Goal: Transaction & Acquisition: Purchase product/service

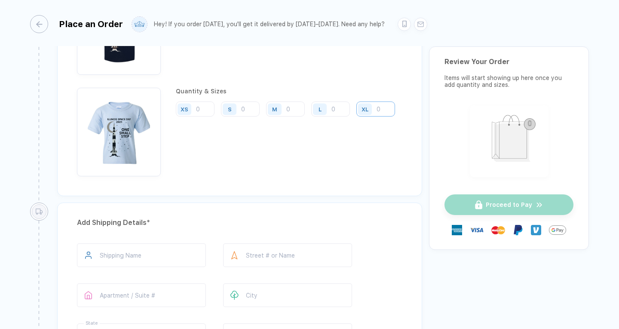
scroll to position [564, 0]
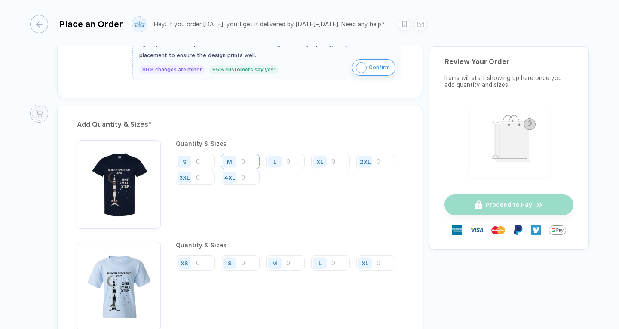
click at [243, 161] on input "number" at bounding box center [240, 161] width 39 height 15
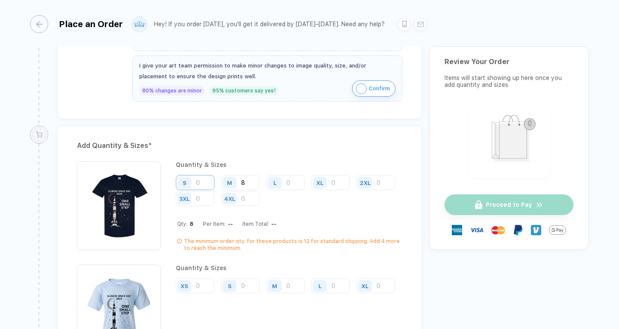
scroll to position [542, 0]
type input "8"
click at [300, 179] on input "number" at bounding box center [285, 182] width 39 height 15
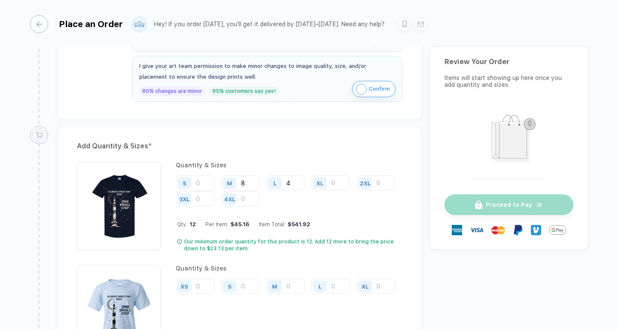
type input "4"
click at [202, 186] on input "number" at bounding box center [195, 182] width 39 height 15
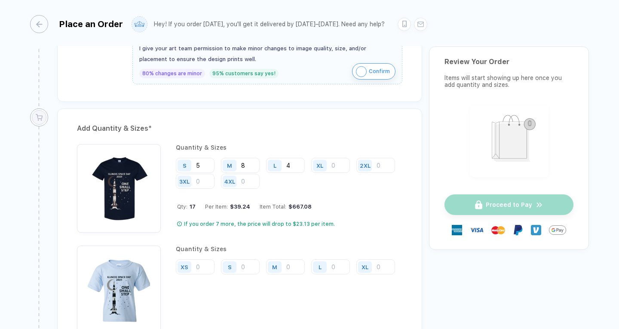
scroll to position [559, 0]
type input "5"
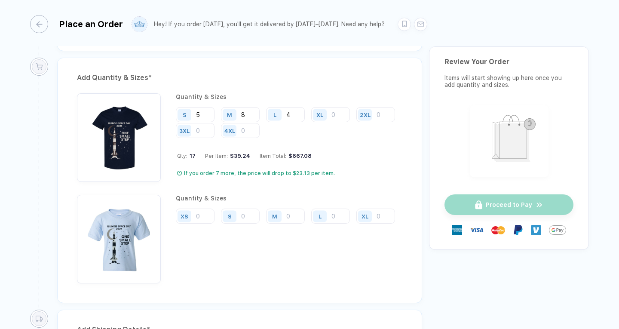
scroll to position [611, 0]
click at [260, 122] on input "number" at bounding box center [240, 114] width 39 height 15
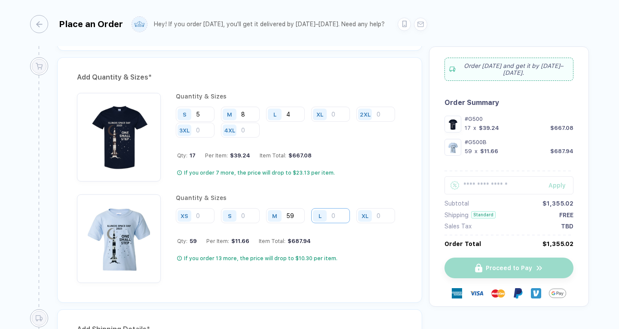
type input "59"
click at [305, 122] on input "number" at bounding box center [285, 114] width 39 height 15
type input "26"
click at [311, 122] on input "number" at bounding box center [330, 114] width 39 height 15
click at [210, 214] on input "number" at bounding box center [195, 215] width 39 height 15
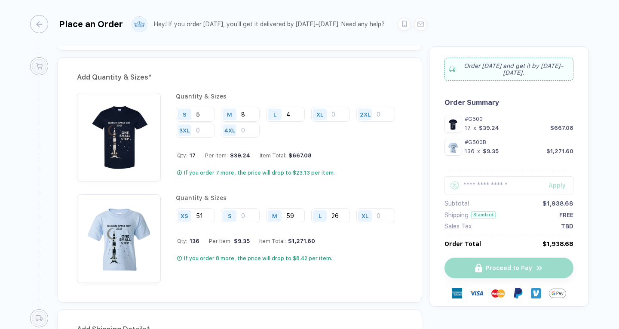
type input "51"
click at [311, 122] on input "number" at bounding box center [330, 114] width 39 height 15
type input "14"
drag, startPoint x: 205, startPoint y: 217, endPoint x: 196, endPoint y: 216, distance: 9.1
click at [196, 216] on input "51" at bounding box center [195, 215] width 39 height 15
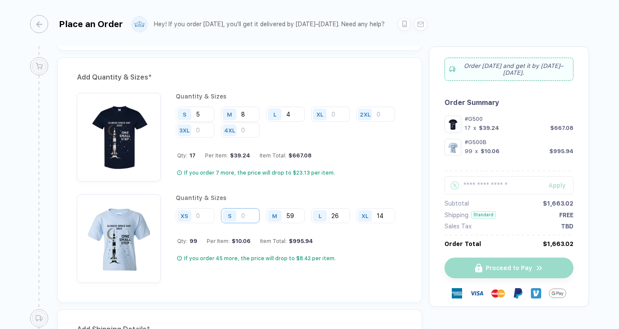
click at [215, 122] on input "number" at bounding box center [195, 114] width 39 height 15
type input "51"
click at [249, 113] on input "8" at bounding box center [240, 114] width 39 height 15
type input "24"
click at [294, 116] on input "4" at bounding box center [285, 114] width 39 height 15
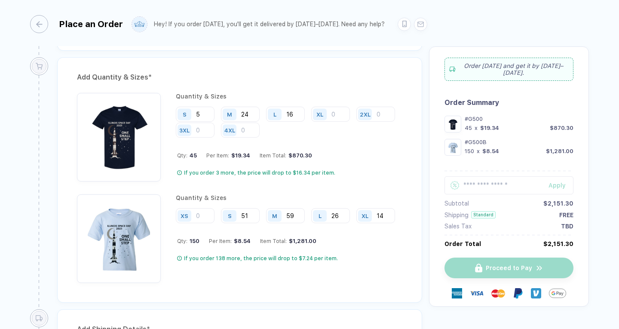
type input "16"
click at [212, 112] on input "5" at bounding box center [195, 114] width 39 height 15
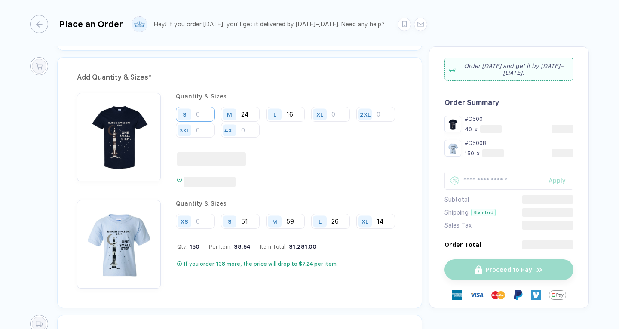
type input "9"
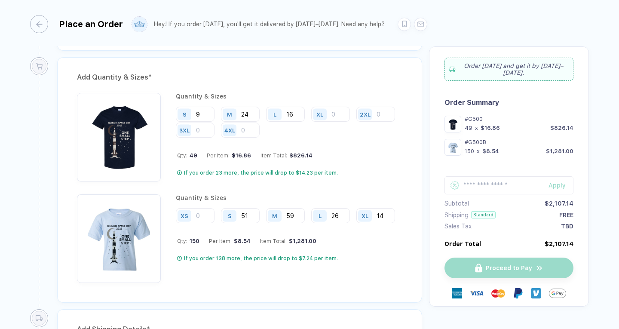
type input "9"
click at [253, 115] on input "24" at bounding box center [240, 114] width 39 height 15
type input "2"
type input "18"
click at [340, 119] on input "number" at bounding box center [330, 114] width 39 height 15
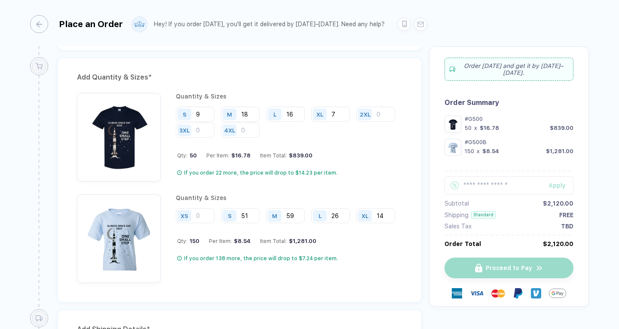
type input "7"
click at [215, 122] on input "51" at bounding box center [195, 114] width 39 height 15
type input "5"
type input "44"
click at [260, 122] on input "59" at bounding box center [240, 114] width 39 height 15
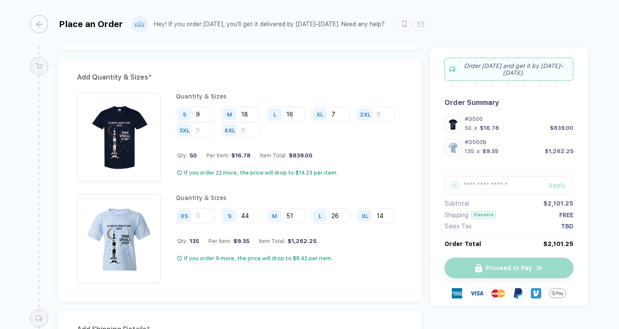
type input "51"
click at [305, 122] on input "26" at bounding box center [285, 114] width 39 height 15
type input "22"
click at [311, 122] on input "14" at bounding box center [330, 114] width 39 height 15
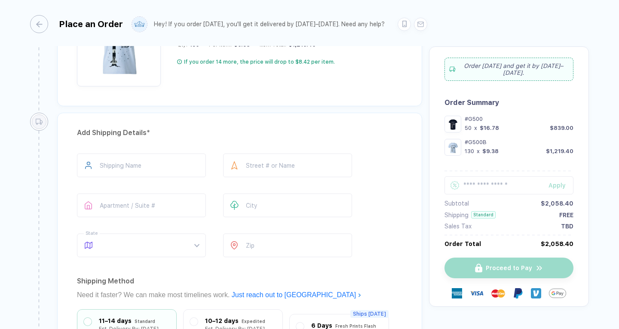
scroll to position [808, 0]
type input "13"
click at [169, 166] on input "text" at bounding box center [141, 165] width 129 height 24
type input "**********"
click at [267, 159] on input "text" at bounding box center [287, 165] width 129 height 24
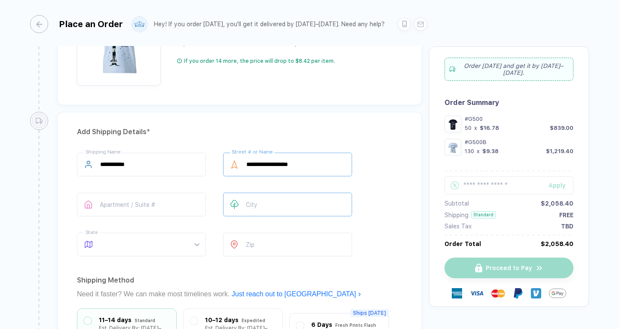
type input "**********"
click at [293, 200] on input "text" at bounding box center [287, 205] width 129 height 24
click at [200, 241] on div at bounding box center [141, 245] width 129 height 24
type input "******"
type input "**"
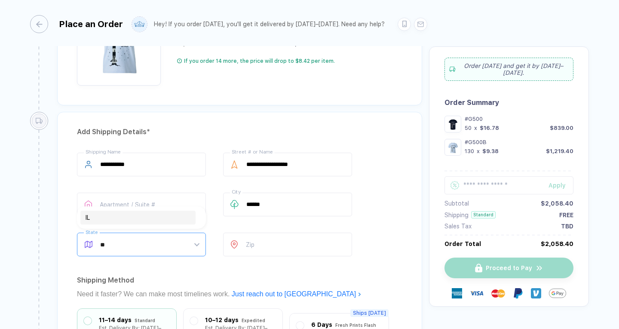
click at [142, 217] on div "IL" at bounding box center [138, 217] width 105 height 9
click at [290, 245] on input "number" at bounding box center [287, 245] width 129 height 24
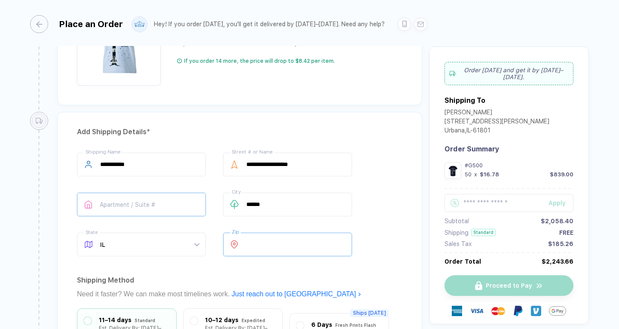
type input "*****"
click at [151, 200] on input "text" at bounding box center [141, 205] width 129 height 24
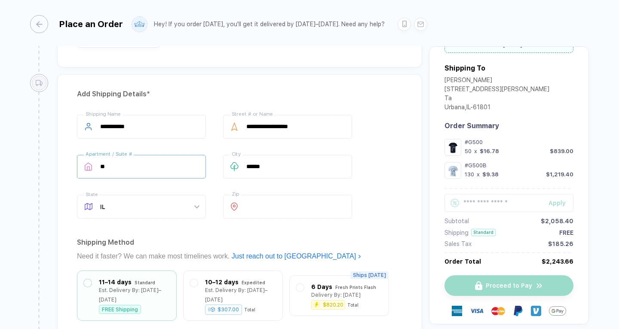
scroll to position [847, 0]
type input "**********"
click at [316, 128] on input "**********" at bounding box center [287, 126] width 129 height 24
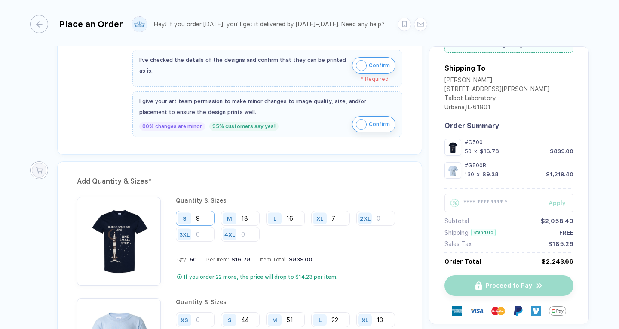
scroll to position [586, 0]
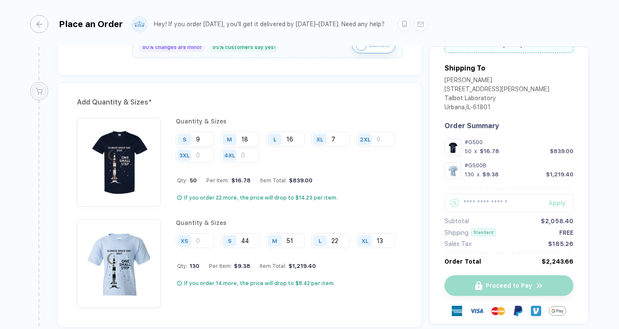
click at [144, 175] on img "button" at bounding box center [118, 159] width 75 height 75
click at [455, 141] on img "button" at bounding box center [453, 147] width 12 height 12
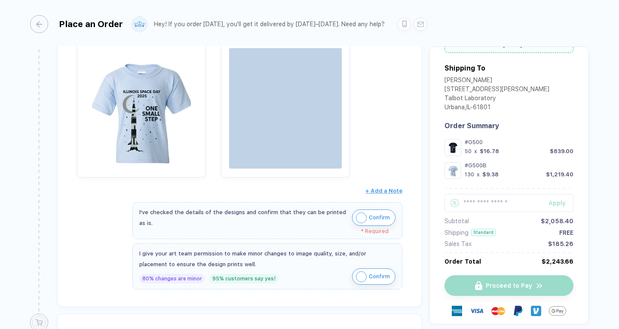
scroll to position [354, 0]
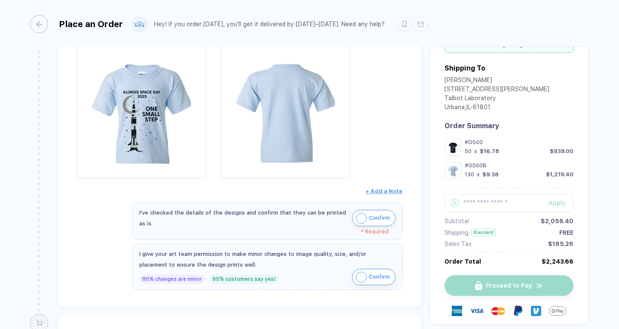
click at [359, 220] on img "button" at bounding box center [361, 218] width 11 height 11
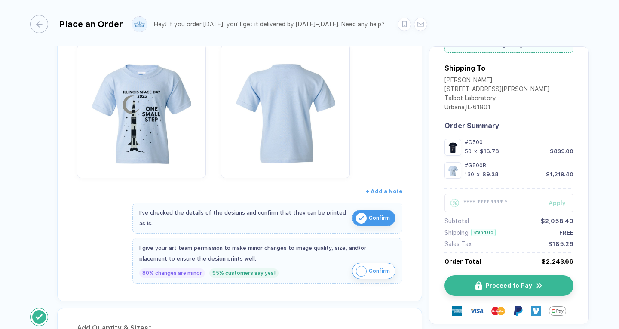
click at [360, 271] on img "button" at bounding box center [361, 271] width 11 height 11
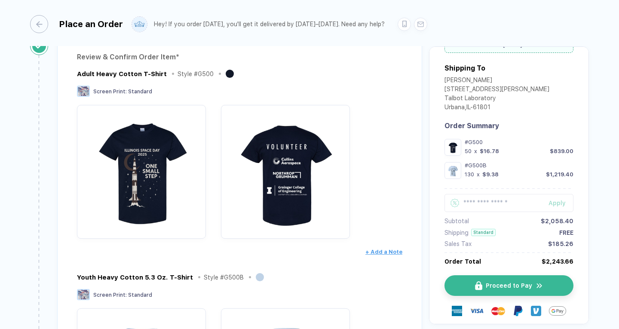
scroll to position [0, 0]
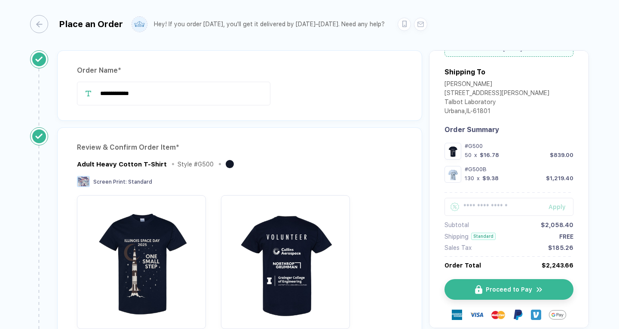
drag, startPoint x: 223, startPoint y: 90, endPoint x: 75, endPoint y: 86, distance: 147.5
click at [75, 86] on div "**********" at bounding box center [239, 85] width 365 height 71
click at [74, 86] on div "**********" at bounding box center [239, 85] width 365 height 71
click at [192, 103] on input "**********" at bounding box center [173, 94] width 193 height 24
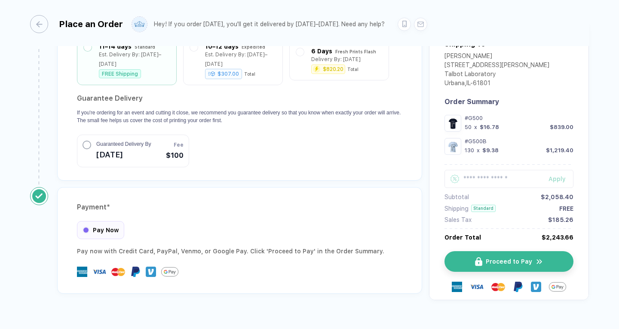
scroll to position [1081, 0]
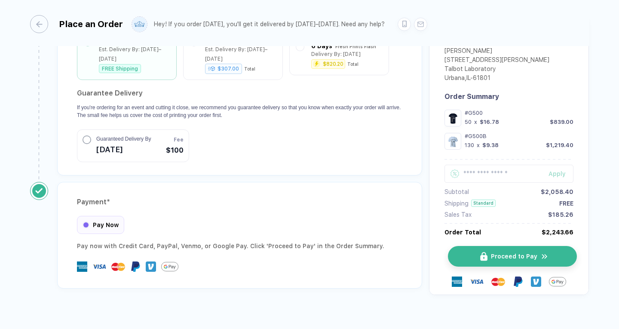
type input "**********"
click at [492, 253] on span "Proceed to Pay" at bounding box center [514, 256] width 46 height 7
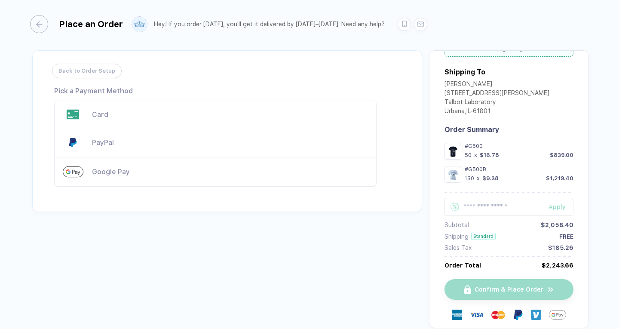
click at [150, 114] on div "Card" at bounding box center [230, 114] width 276 height 8
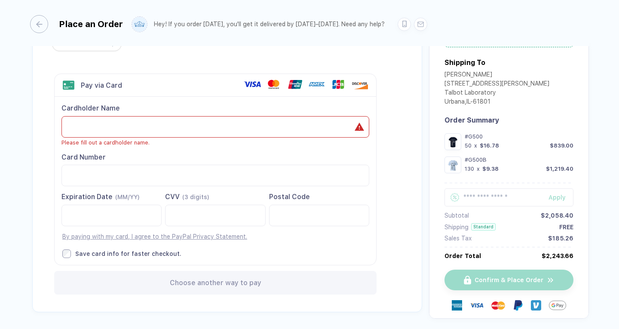
scroll to position [28, 0]
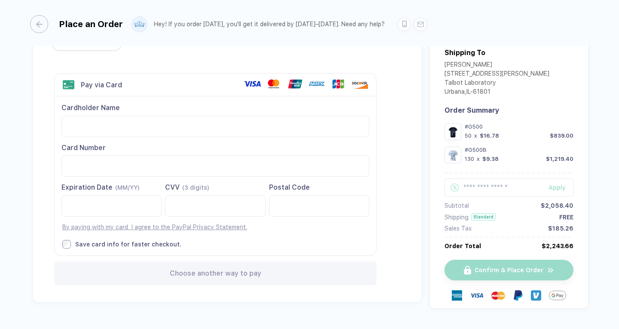
click at [201, 288] on div "Back to Order Setup Visa MasterCard Union Pay American Express JCB Discover Din…" at bounding box center [227, 163] width 390 height 280
click at [190, 275] on span "Choose another way to pay" at bounding box center [216, 273] width 92 height 8
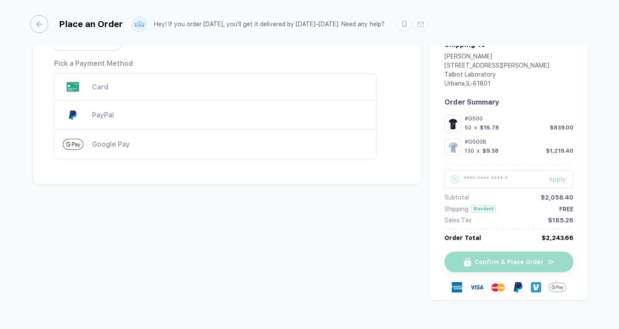
scroll to position [0, 0]
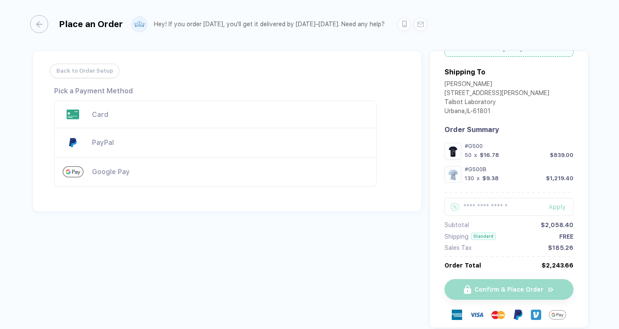
click at [96, 74] on span "Back to Order Setup" at bounding box center [84, 71] width 57 height 14
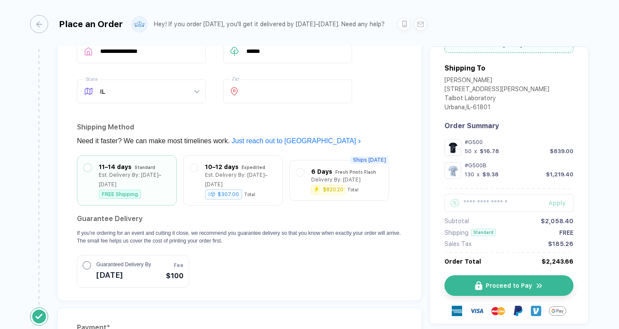
scroll to position [955, 0]
click at [398, 29] on link at bounding box center [404, 24] width 13 height 13
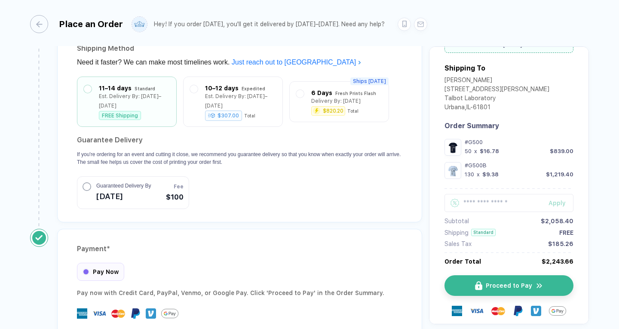
scroll to position [1081, 0]
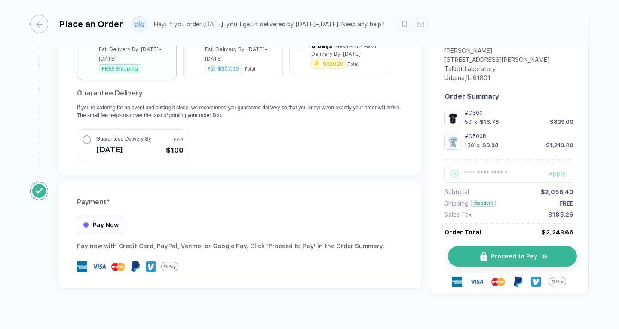
click at [487, 253] on button "Proceed to Pay" at bounding box center [512, 256] width 129 height 21
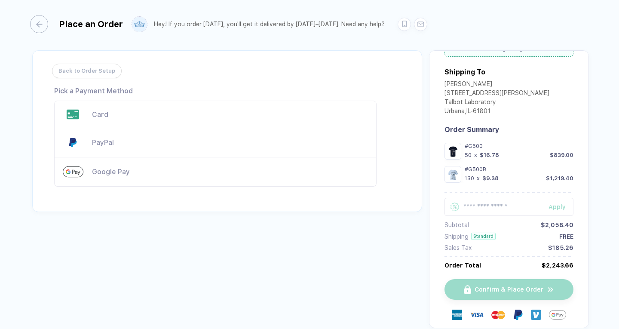
click at [119, 116] on div "Card" at bounding box center [230, 114] width 276 height 8
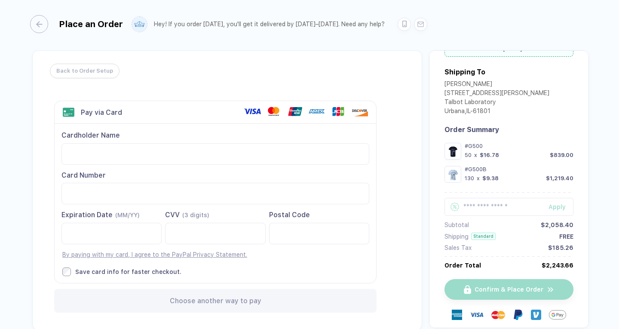
click at [80, 75] on span "Back to Order Setup" at bounding box center [84, 71] width 57 height 14
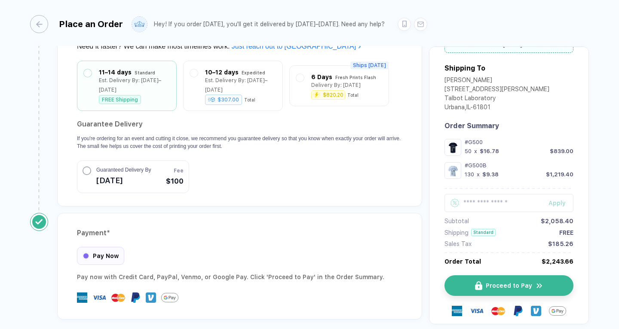
scroll to position [1081, 0]
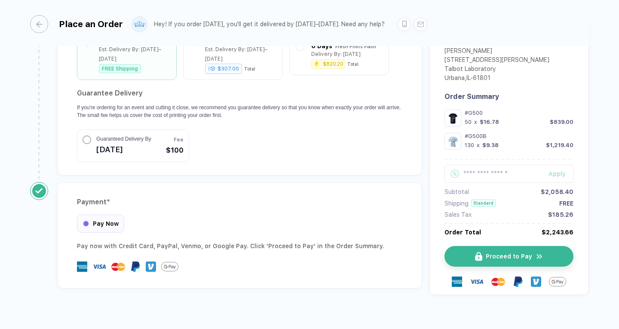
click at [103, 220] on span "Pay Now" at bounding box center [106, 223] width 26 height 7
click at [102, 220] on span "Pay Now" at bounding box center [106, 223] width 26 height 7
click at [104, 195] on div "Payment *" at bounding box center [239, 202] width 325 height 14
click at [106, 220] on span "Pay Now" at bounding box center [106, 223] width 26 height 7
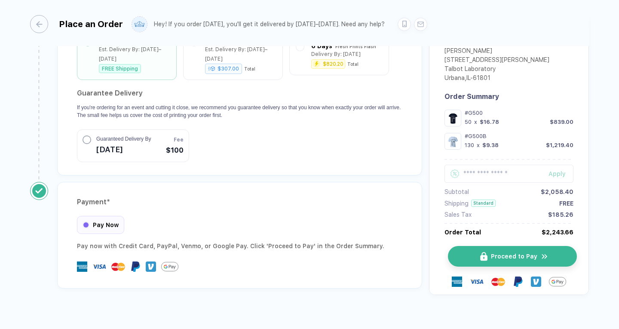
click at [465, 246] on button "Proceed to Pay" at bounding box center [512, 256] width 129 height 21
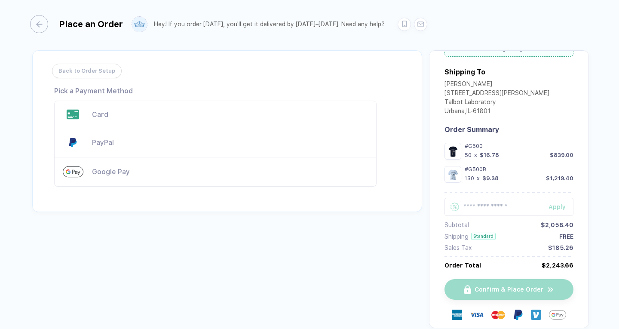
click at [158, 142] on div "PayPal" at bounding box center [230, 142] width 276 height 8
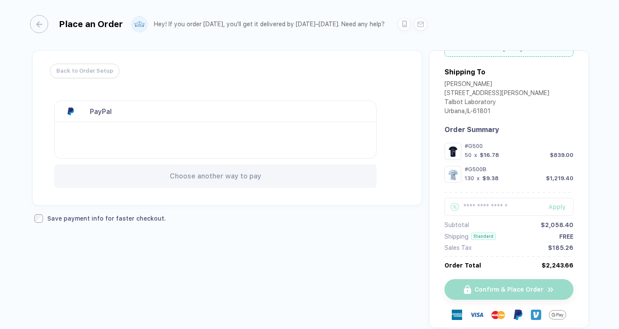
click at [92, 73] on span "Back to Order Setup" at bounding box center [84, 71] width 57 height 14
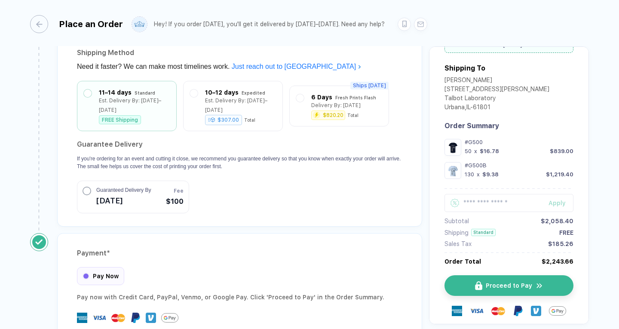
scroll to position [1081, 0]
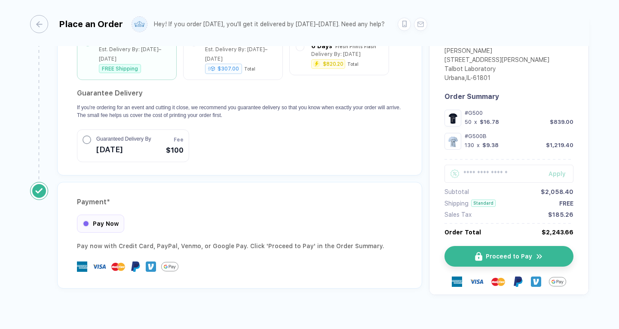
click at [118, 215] on div "Pay Now" at bounding box center [100, 224] width 47 height 18
click at [89, 215] on div "Pay Now" at bounding box center [100, 224] width 47 height 18
click at [86, 221] on button "button" at bounding box center [85, 223] width 5 height 5
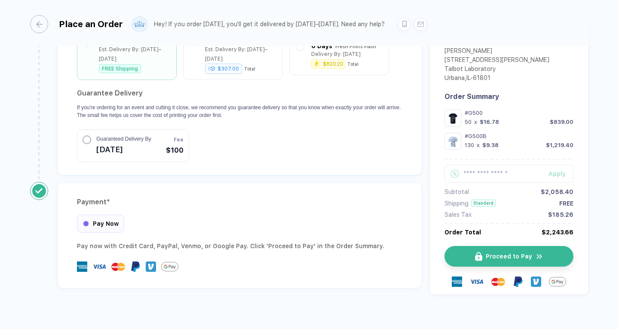
click at [86, 221] on button "button" at bounding box center [85, 223] width 5 height 5
click at [97, 182] on div "Payment * Pay Now Pay now with Credit Card, PayPal , Venmo , or Google Pay. Cli…" at bounding box center [239, 235] width 365 height 107
click at [101, 220] on span "Pay Now" at bounding box center [106, 223] width 26 height 7
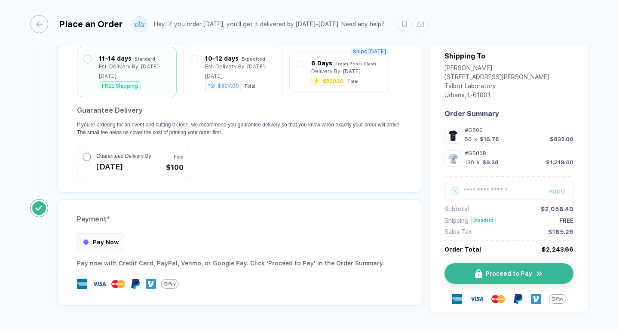
scroll to position [1064, 0]
click at [48, 26] on div "Place an Order" at bounding box center [76, 24] width 93 height 18
click at [34, 22] on icon "button" at bounding box center [35, 24] width 6 height 6
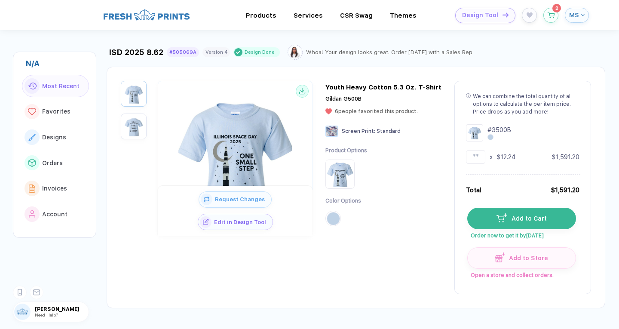
scroll to position [14, 0]
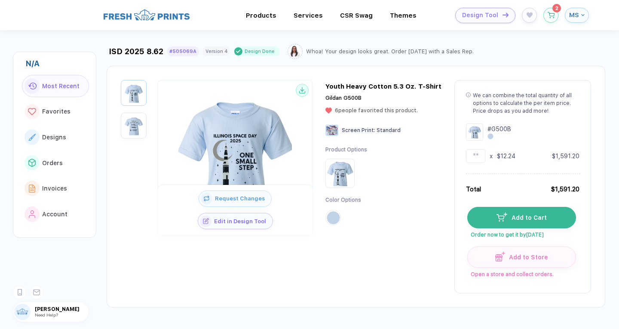
click at [58, 309] on span "[PERSON_NAME]" at bounding box center [62, 309] width 54 height 6
click at [24, 310] on img at bounding box center [22, 311] width 16 height 16
click at [290, 51] on img at bounding box center [295, 51] width 12 height 12
click at [369, 58] on div "ISD 2025 8.62 #505069A Version 4 Design Done Whoa! Your design looks great. Ord…" at bounding box center [292, 51] width 371 height 15
click at [416, 52] on div "Whoa! Your design looks great. Order [DATE] with a Sales Rep." at bounding box center [390, 51] width 168 height 6
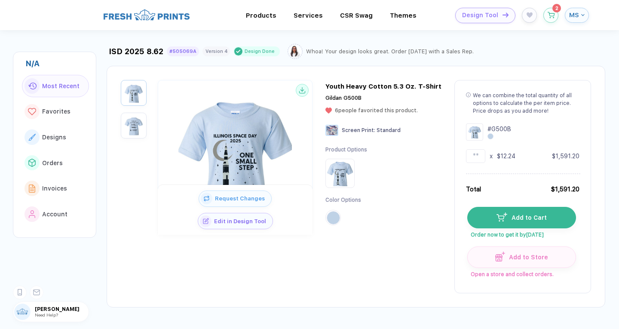
click at [434, 52] on div "Whoa! Your design looks great. Order [DATE] with a Sales Rep." at bounding box center [390, 51] width 168 height 6
click at [552, 10] on button "button" at bounding box center [550, 13] width 15 height 15
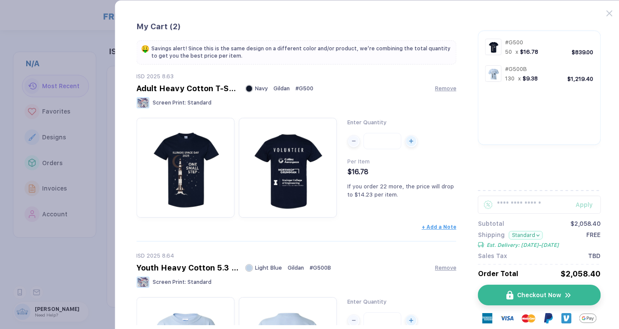
scroll to position [112, 0]
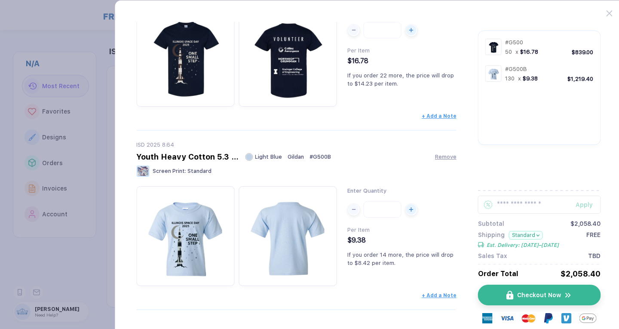
click at [76, 277] on button "button" at bounding box center [309, 164] width 619 height 329
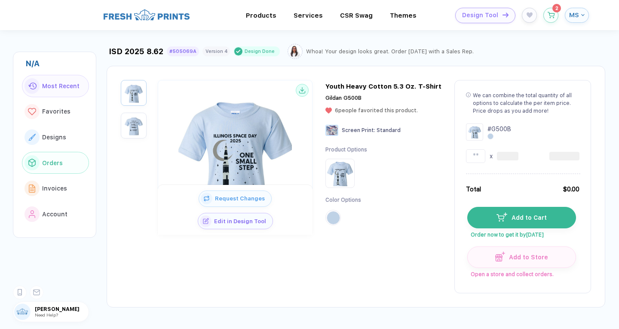
click at [43, 164] on span "Orders" at bounding box center [52, 162] width 21 height 7
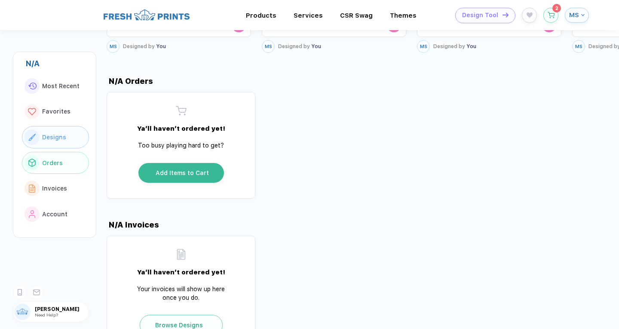
scroll to position [628, 0]
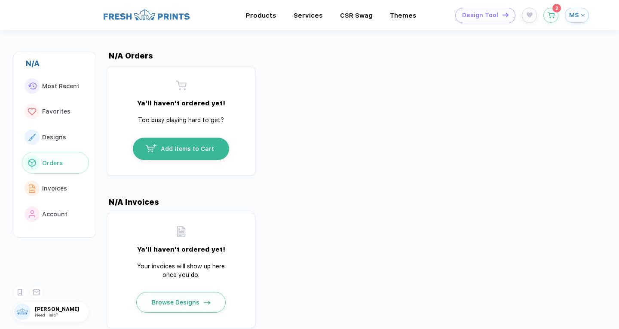
click at [21, 309] on img at bounding box center [22, 311] width 16 height 16
click at [35, 291] on icon at bounding box center [37, 291] width 6 height 2
click at [37, 288] on div at bounding box center [37, 291] width 15 height 15
click at [20, 291] on icon at bounding box center [20, 291] width 5 height 7
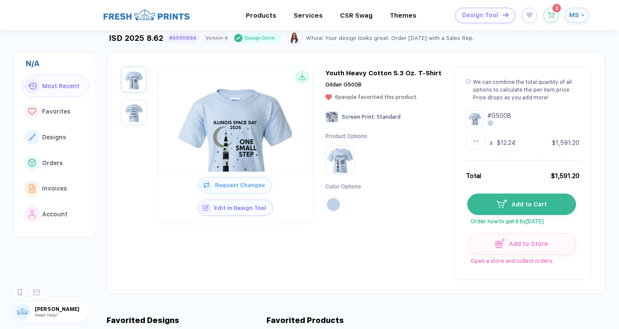
scroll to position [0, 0]
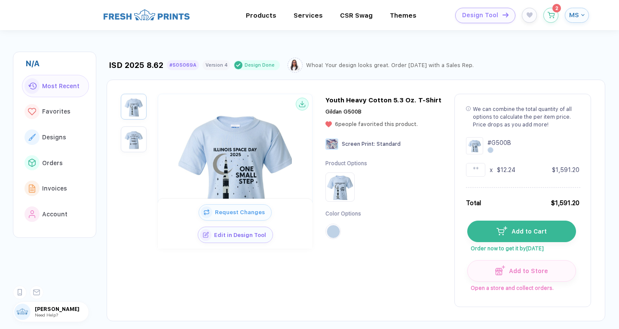
click at [574, 15] on span "MS" at bounding box center [574, 15] width 10 height 8
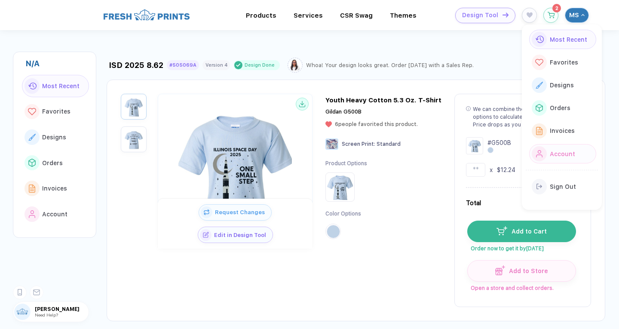
click at [561, 146] on button "Account" at bounding box center [562, 153] width 67 height 19
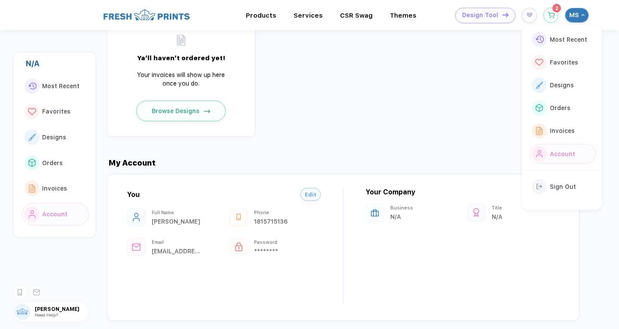
scroll to position [857, 0]
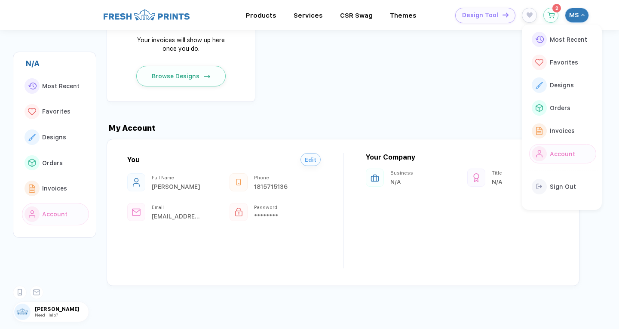
click at [387, 177] on div "Business N/A" at bounding box center [411, 178] width 91 height 18
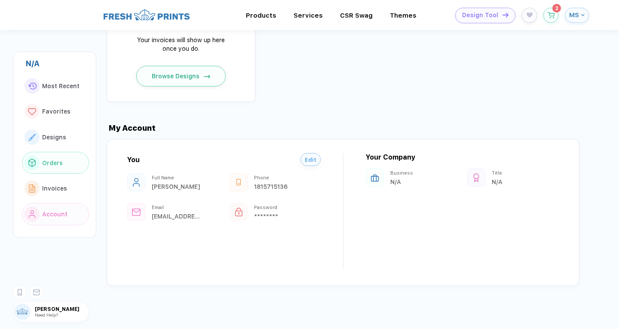
click at [38, 165] on div "button" at bounding box center [32, 162] width 15 height 15
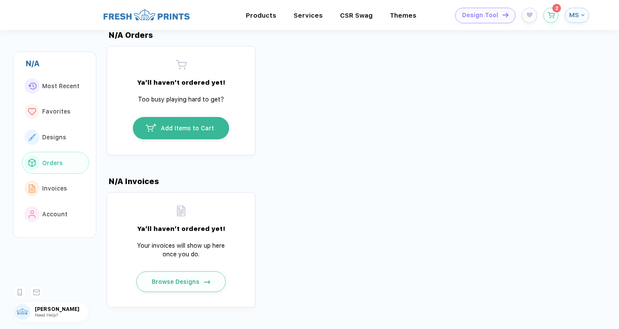
scroll to position [628, 0]
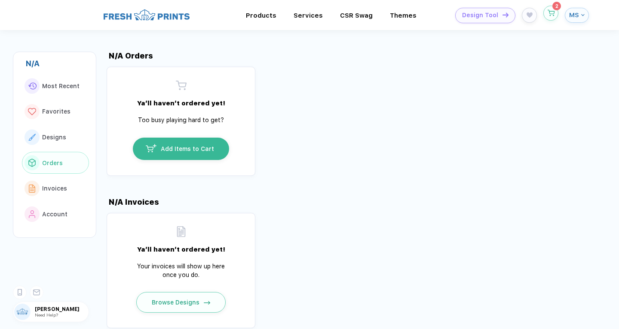
click at [551, 13] on icon "button" at bounding box center [550, 13] width 7 height 6
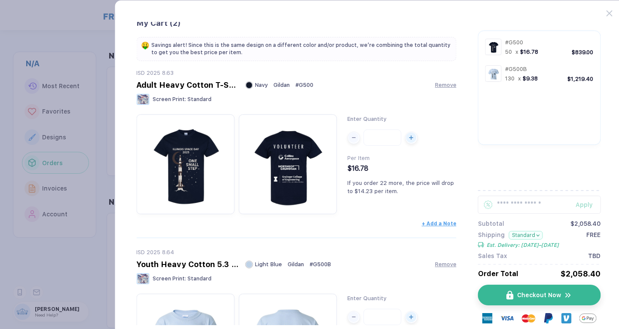
scroll to position [0, 0]
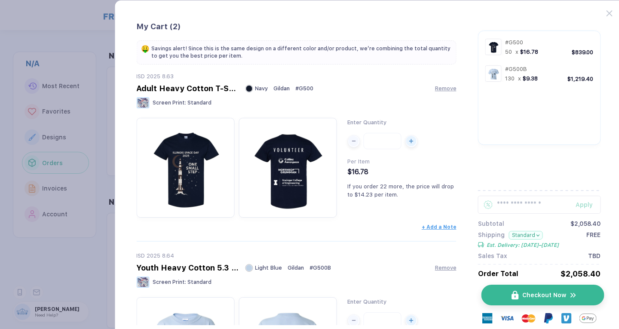
click at [516, 294] on img "button" at bounding box center [515, 295] width 7 height 9
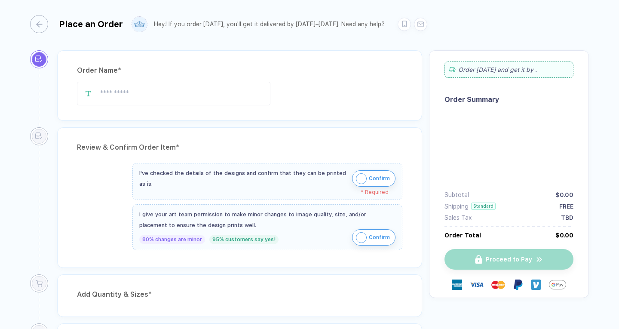
type input "**********"
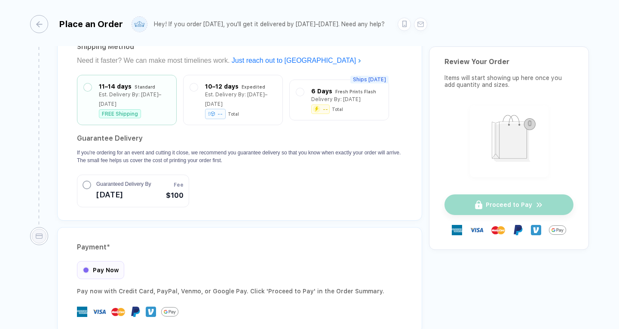
scroll to position [1087, 0]
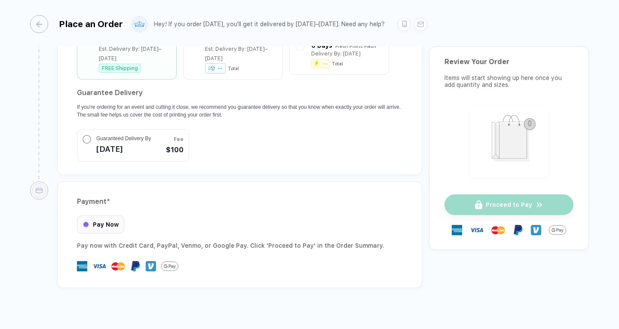
click at [30, 24] on div "**********" at bounding box center [309, 165] width 619 height 330
click at [38, 25] on icon "button" at bounding box center [35, 24] width 6 height 6
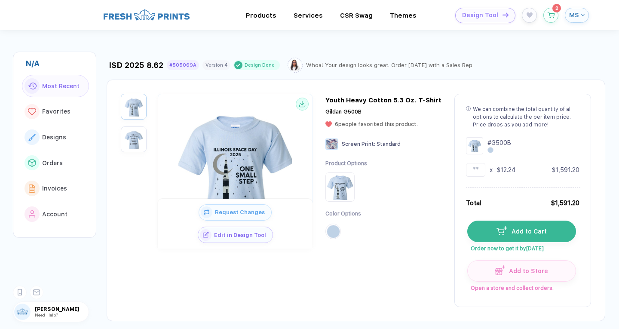
click at [291, 67] on img at bounding box center [295, 65] width 12 height 12
